Goal: Transaction & Acquisition: Purchase product/service

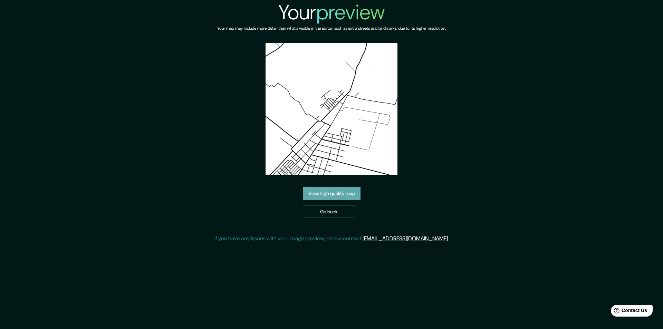
click at [342, 187] on link "View high quality map" at bounding box center [332, 193] width 58 height 13
click at [316, 205] on link "Go back" at bounding box center [329, 211] width 52 height 13
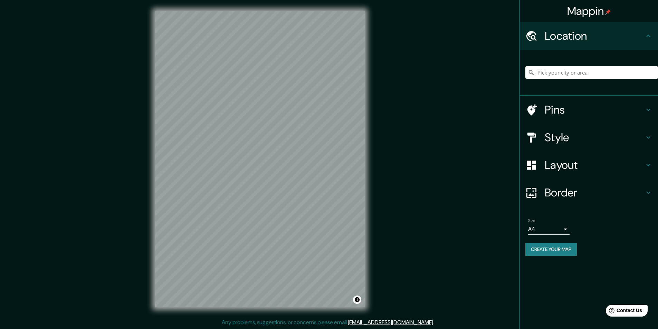
click at [578, 102] on div "Pins" at bounding box center [589, 110] width 138 height 28
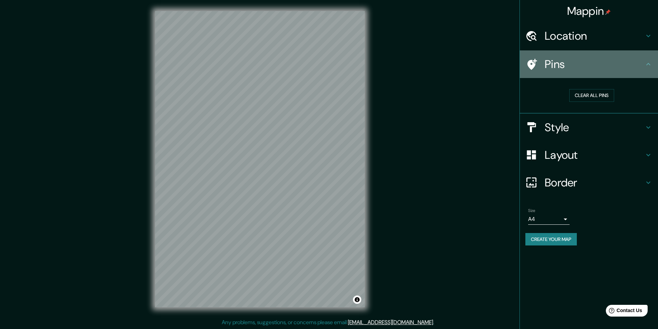
click at [611, 70] on h4 "Pins" at bounding box center [593, 64] width 99 height 14
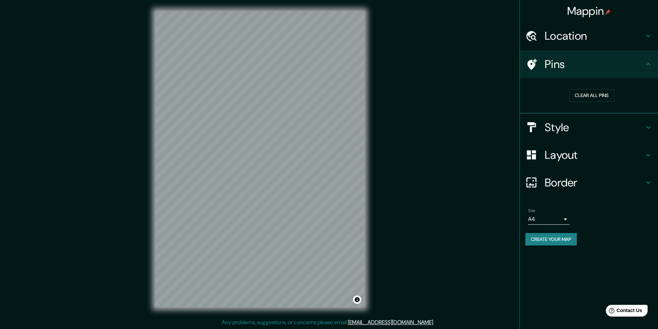
click at [591, 120] on h4 "Style" at bounding box center [593, 127] width 99 height 14
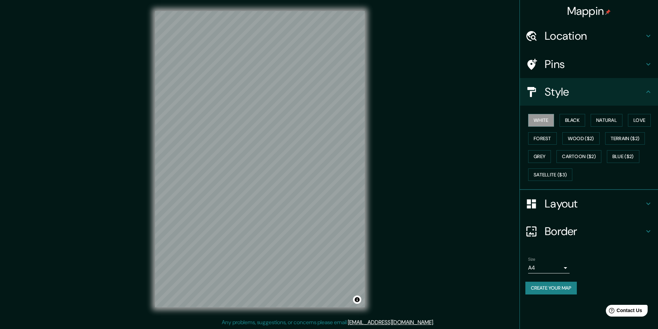
click at [599, 93] on h4 "Style" at bounding box center [593, 92] width 99 height 14
click at [557, 288] on button "Create your map" at bounding box center [550, 288] width 51 height 13
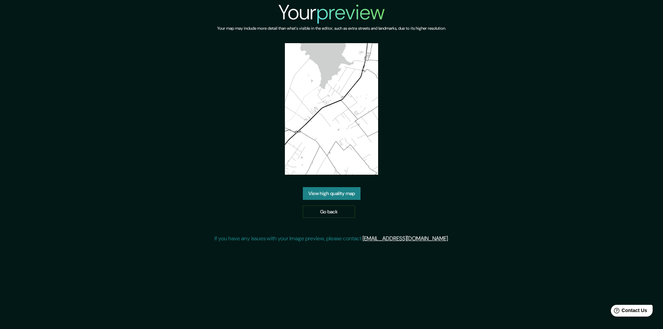
click at [337, 193] on link "View high quality map" at bounding box center [332, 193] width 58 height 13
